Goal: Task Accomplishment & Management: Complete application form

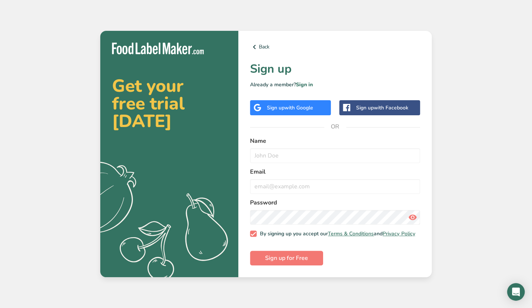
click at [309, 107] on span "with Google" at bounding box center [299, 107] width 29 height 7
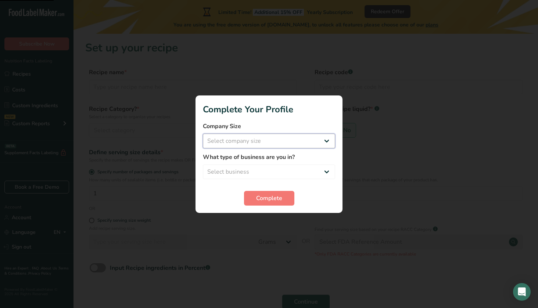
click at [297, 145] on select "Select company size Fewer than 10 Employees 10 to 50 Employees 51 to 500 Employ…" at bounding box center [269, 141] width 132 height 15
select select "1"
click at [203, 134] on select "Select company size Fewer than 10 Employees 10 to 50 Employees 51 to 500 Employ…" at bounding box center [269, 141] width 132 height 15
click at [292, 172] on select "Select business Packaged Food Manufacturer Restaurant & Cafe Bakery Meal Plans …" at bounding box center [269, 172] width 132 height 15
select select "1"
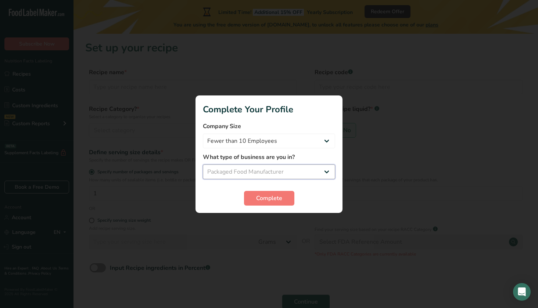
click at [203, 165] on select "Select business Packaged Food Manufacturer Restaurant & Cafe Bakery Meal Plans …" at bounding box center [269, 172] width 132 height 15
click at [277, 200] on span "Complete" at bounding box center [269, 198] width 26 height 9
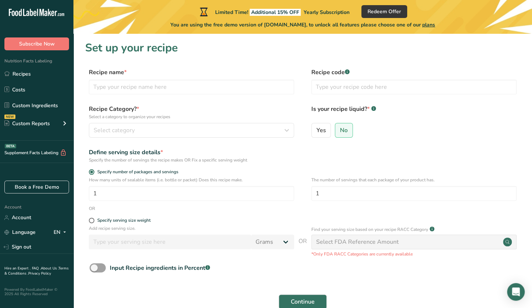
click at [348, 71] on rect at bounding box center [347, 71] width 5 height 5
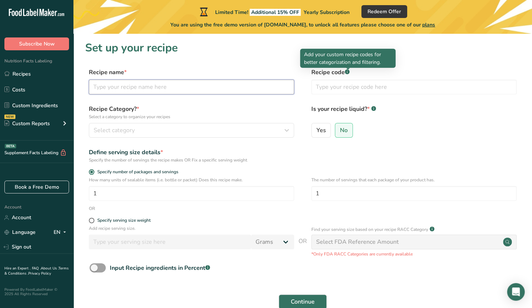
click at [105, 89] on input "text" at bounding box center [191, 87] width 205 height 15
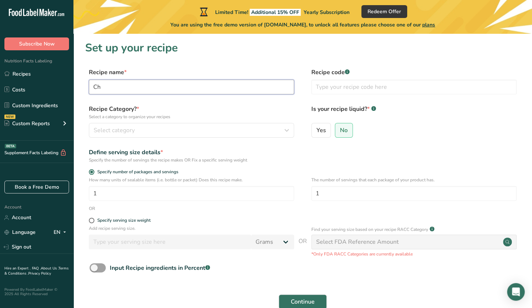
type input "C"
click at [370, 89] on input "text" at bounding box center [413, 87] width 205 height 15
click at [270, 87] on input "Proformance Protein Balls" at bounding box center [191, 87] width 205 height 15
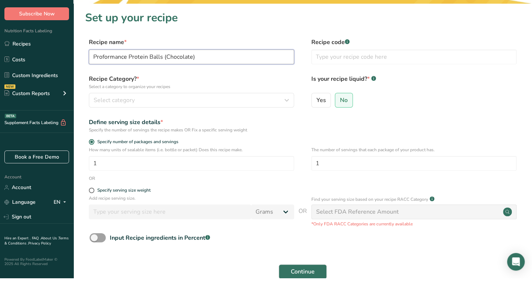
type input "Proformance Protein Balls (Chocolate)"
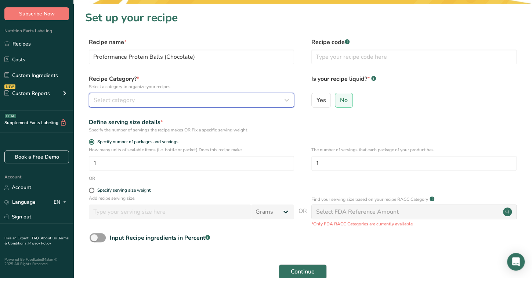
click at [284, 130] on icon "button" at bounding box center [286, 130] width 9 height 13
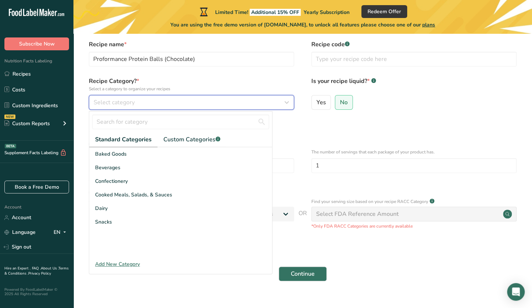
scroll to position [27, 0]
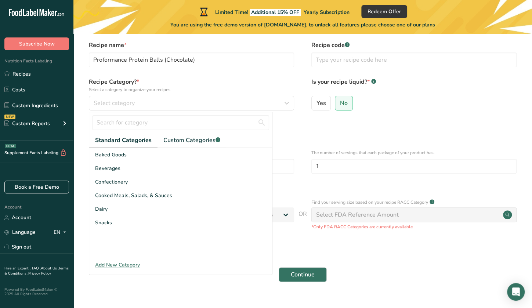
click at [113, 223] on div "Snacks" at bounding box center [180, 223] width 183 height 14
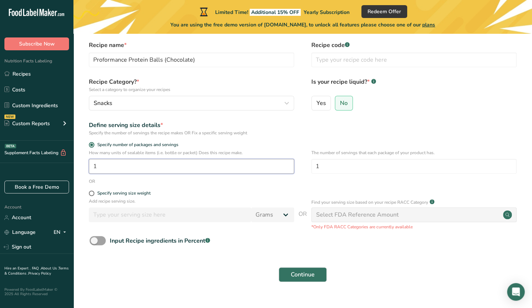
click at [200, 168] on input "1" at bounding box center [191, 166] width 205 height 15
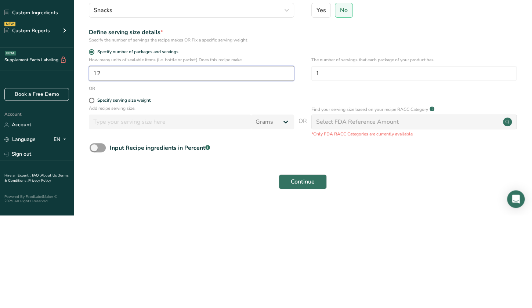
type input "12"
click at [249, 194] on label "Specify serving size weight" at bounding box center [191, 194] width 205 height 6
click at [94, 194] on input "Specify serving size weight" at bounding box center [91, 193] width 5 height 5
radio input "true"
radio input "false"
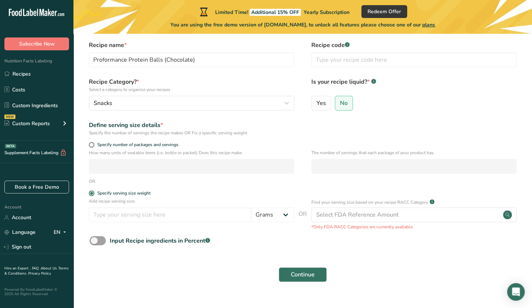
click at [169, 147] on span "Specify number of packages and servings" at bounding box center [136, 145] width 84 height 6
click at [94, 147] on input "Specify number of packages and servings" at bounding box center [91, 144] width 5 height 5
radio input "true"
radio input "false"
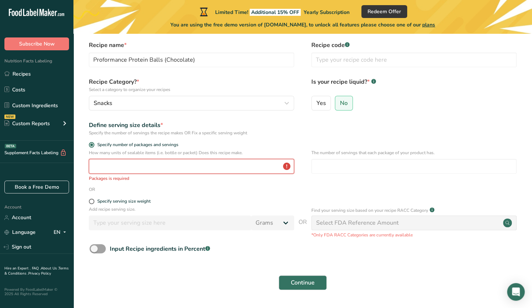
click at [202, 169] on input "number" at bounding box center [191, 166] width 205 height 15
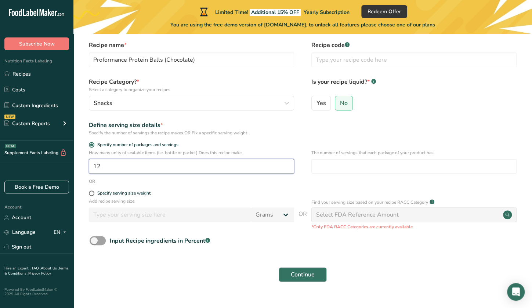
type input "12"
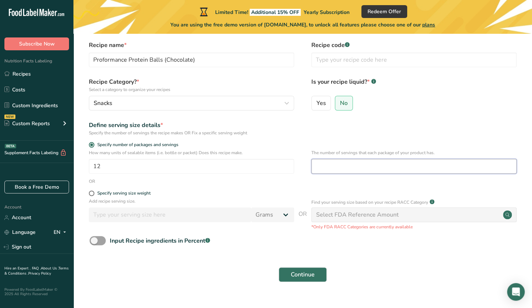
click at [431, 168] on input "number" at bounding box center [413, 166] width 205 height 15
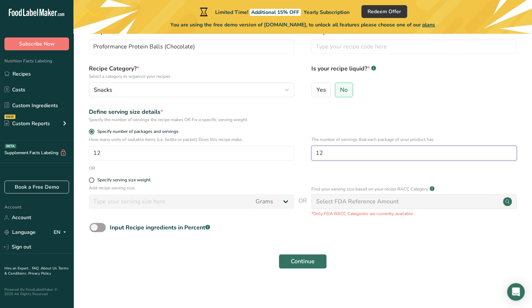
scroll to position [40, 0]
type input "12"
click at [429, 201] on div "Select FDA Reference Amount" at bounding box center [413, 202] width 205 height 15
click at [434, 203] on div "Select FDA Reference Amount" at bounding box center [413, 202] width 205 height 15
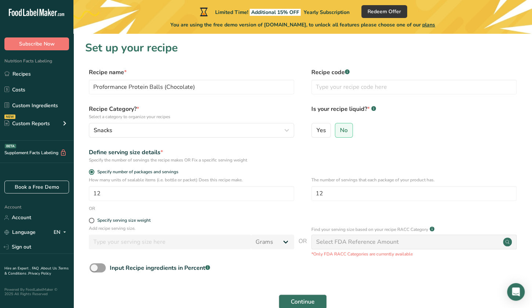
scroll to position [0, 0]
click at [309, 301] on span "Continue" at bounding box center [303, 301] width 24 height 9
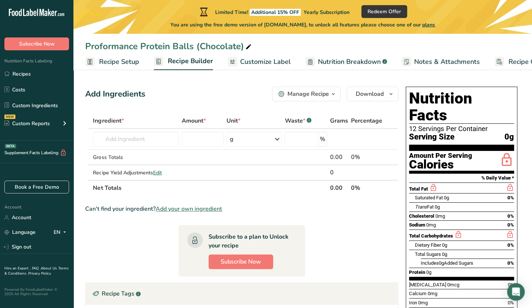
click at [511, 152] on icon at bounding box center [506, 160] width 15 height 17
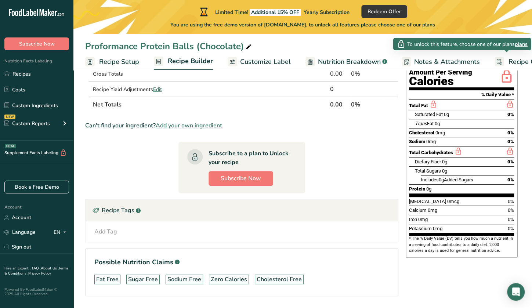
scroll to position [106, 0]
